Goal: Task Accomplishment & Management: Manage account settings

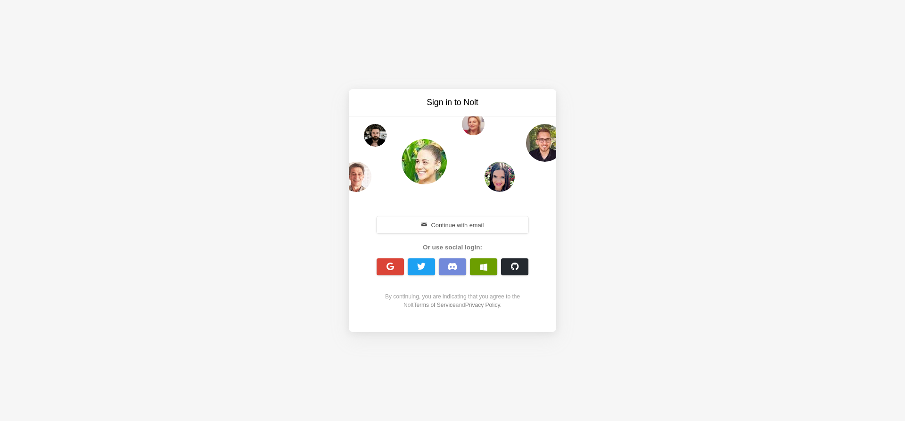
click at [478, 268] on button "button" at bounding box center [483, 266] width 27 height 17
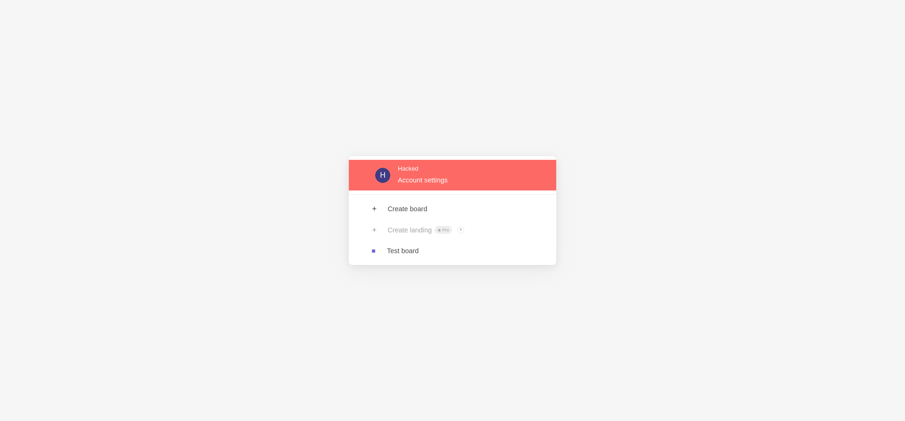
click at [421, 177] on link at bounding box center [452, 175] width 207 height 31
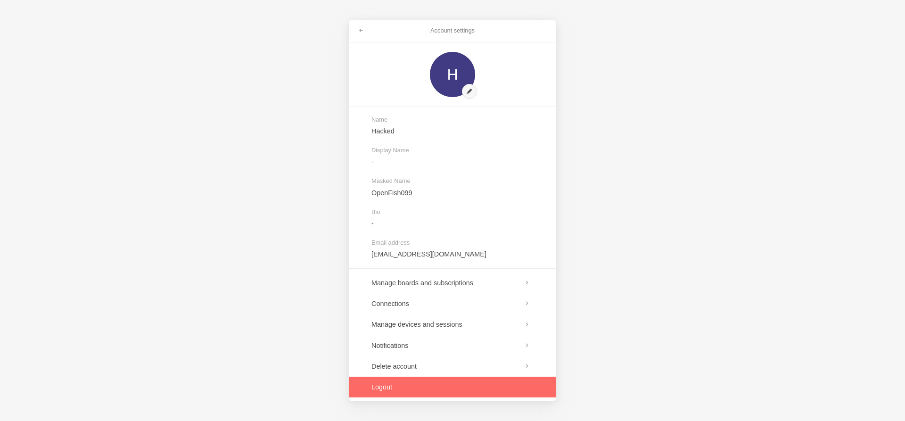
click at [400, 388] on link at bounding box center [452, 387] width 207 height 21
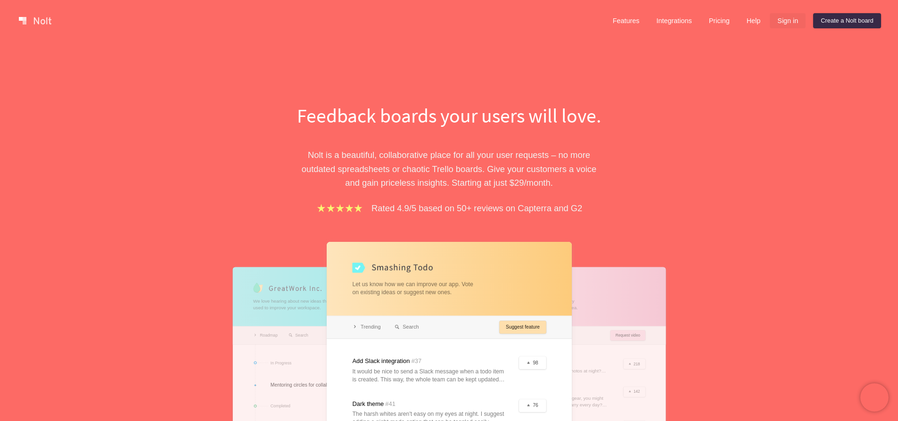
click at [779, 23] on link "Sign in" at bounding box center [788, 20] width 36 height 15
